Goal: Task Accomplishment & Management: Manage account settings

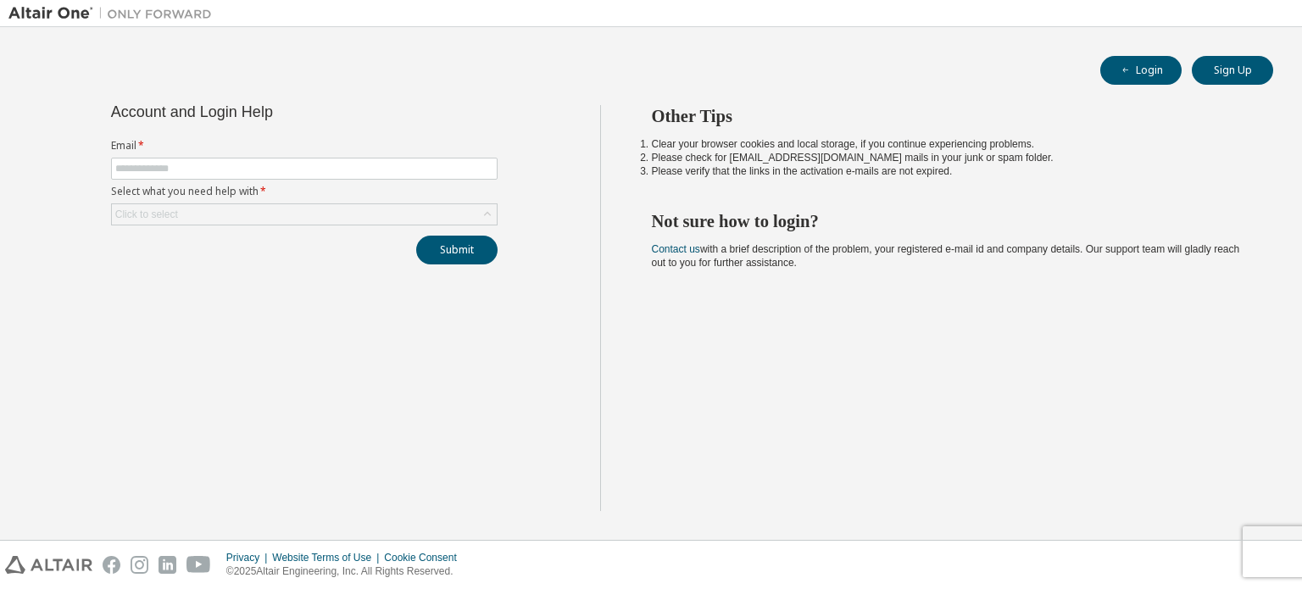
click at [1098, 165] on li "Please verify that the links in the activation e-mails are not expired." at bounding box center [947, 171] width 591 height 14
click at [1070, 395] on div "Other Tips Clear your browser cookies and local storage, if you continue experi…" at bounding box center [947, 308] width 694 height 406
click at [286, 176] on span at bounding box center [304, 169] width 386 height 22
click at [265, 175] on span at bounding box center [304, 169] width 386 height 22
click at [216, 172] on input "text" at bounding box center [304, 169] width 378 height 14
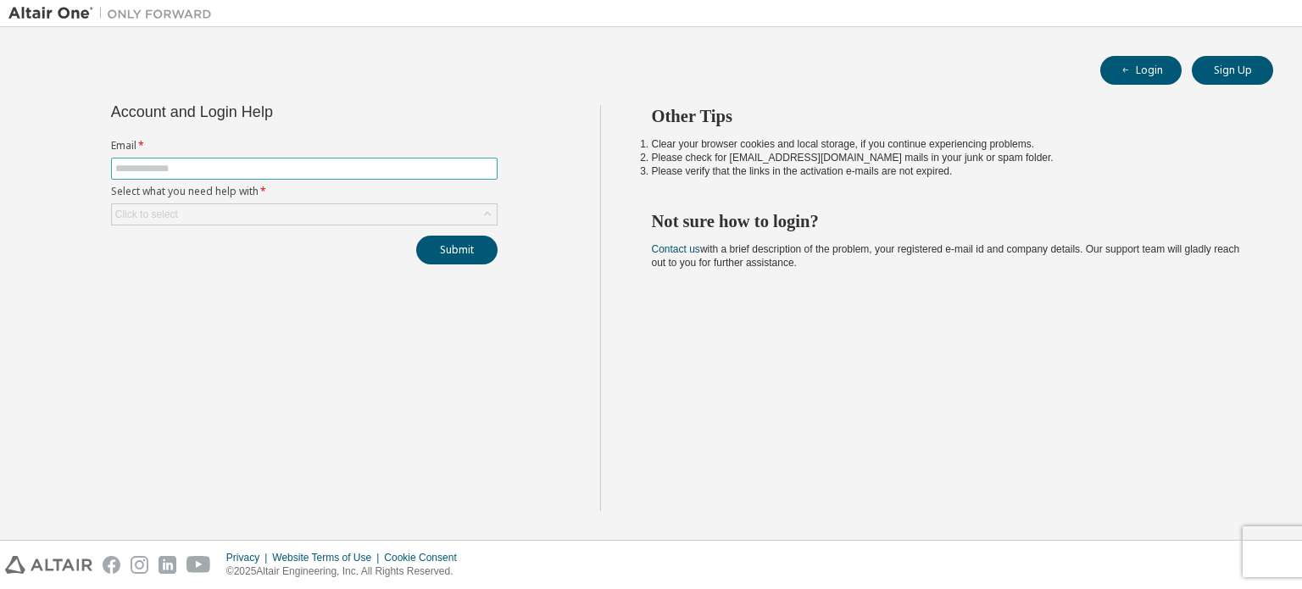
type input "**********"
click at [179, 209] on div "Click to select" at bounding box center [304, 214] width 385 height 20
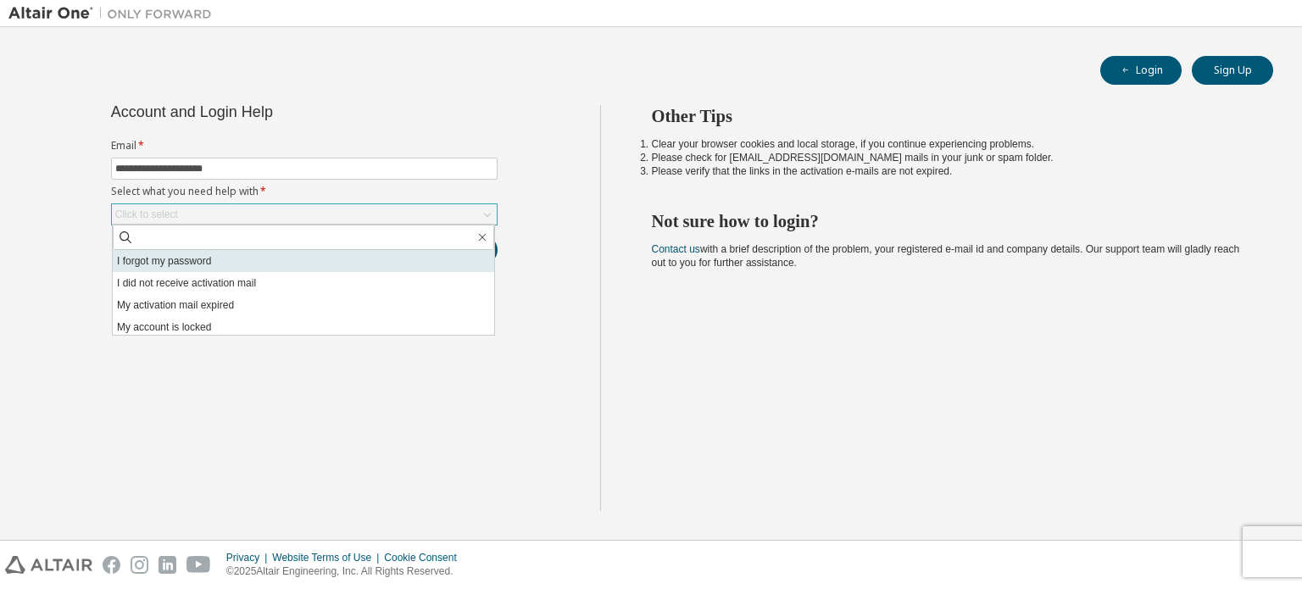
click at [274, 262] on li "I forgot my password" at bounding box center [303, 261] width 381 height 22
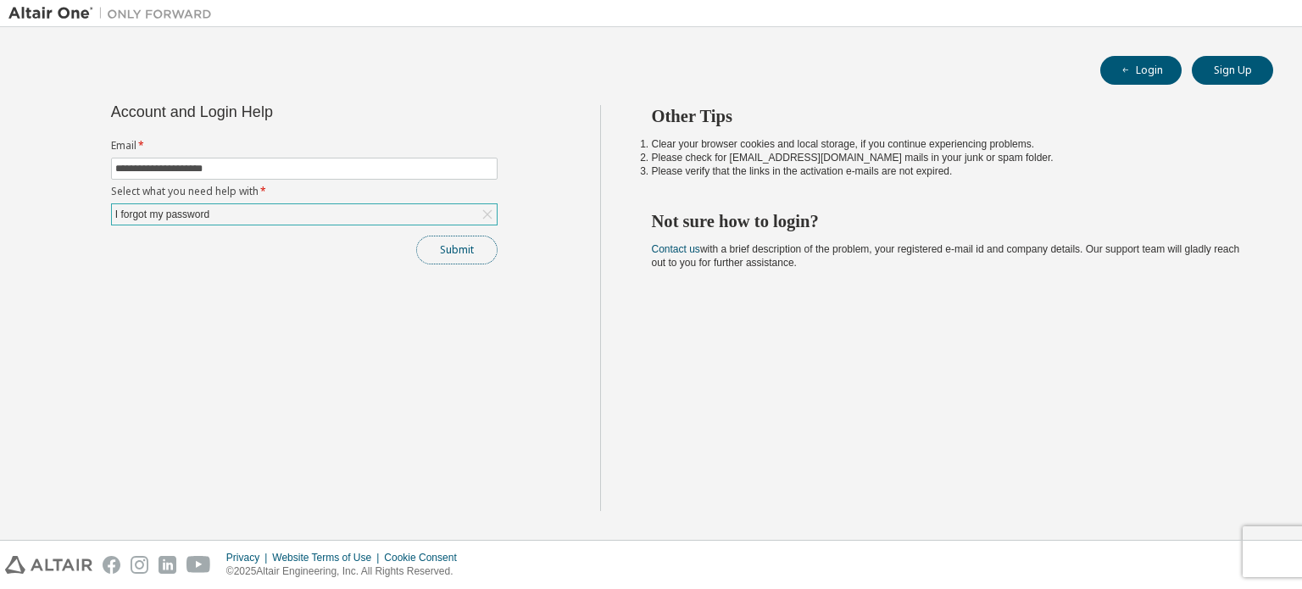
click at [453, 253] on button "Submit" at bounding box center [456, 250] width 81 height 29
